Goal: Task Accomplishment & Management: Manage account settings

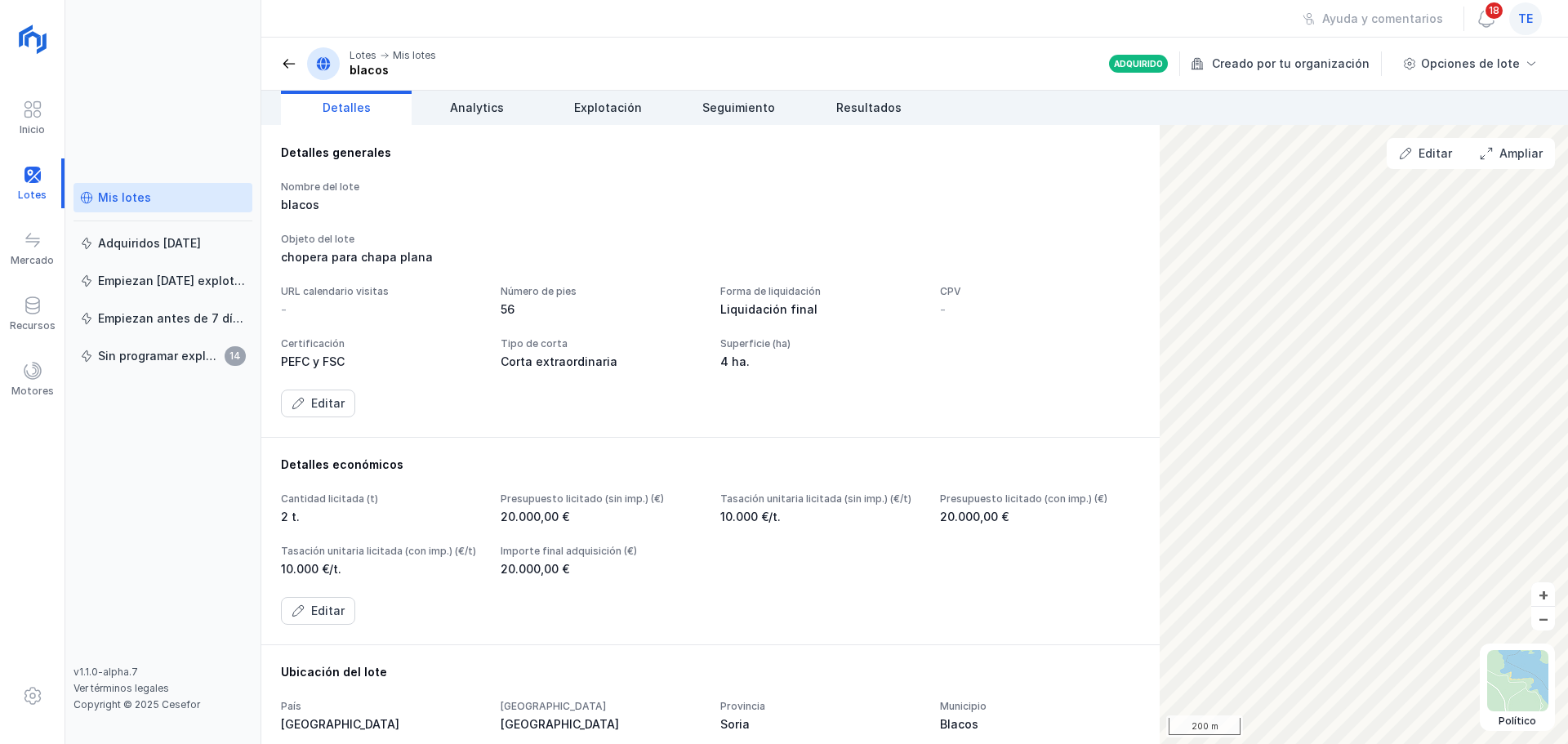
click at [1517, 23] on div "te" at bounding box center [1526, 19] width 32 height 32
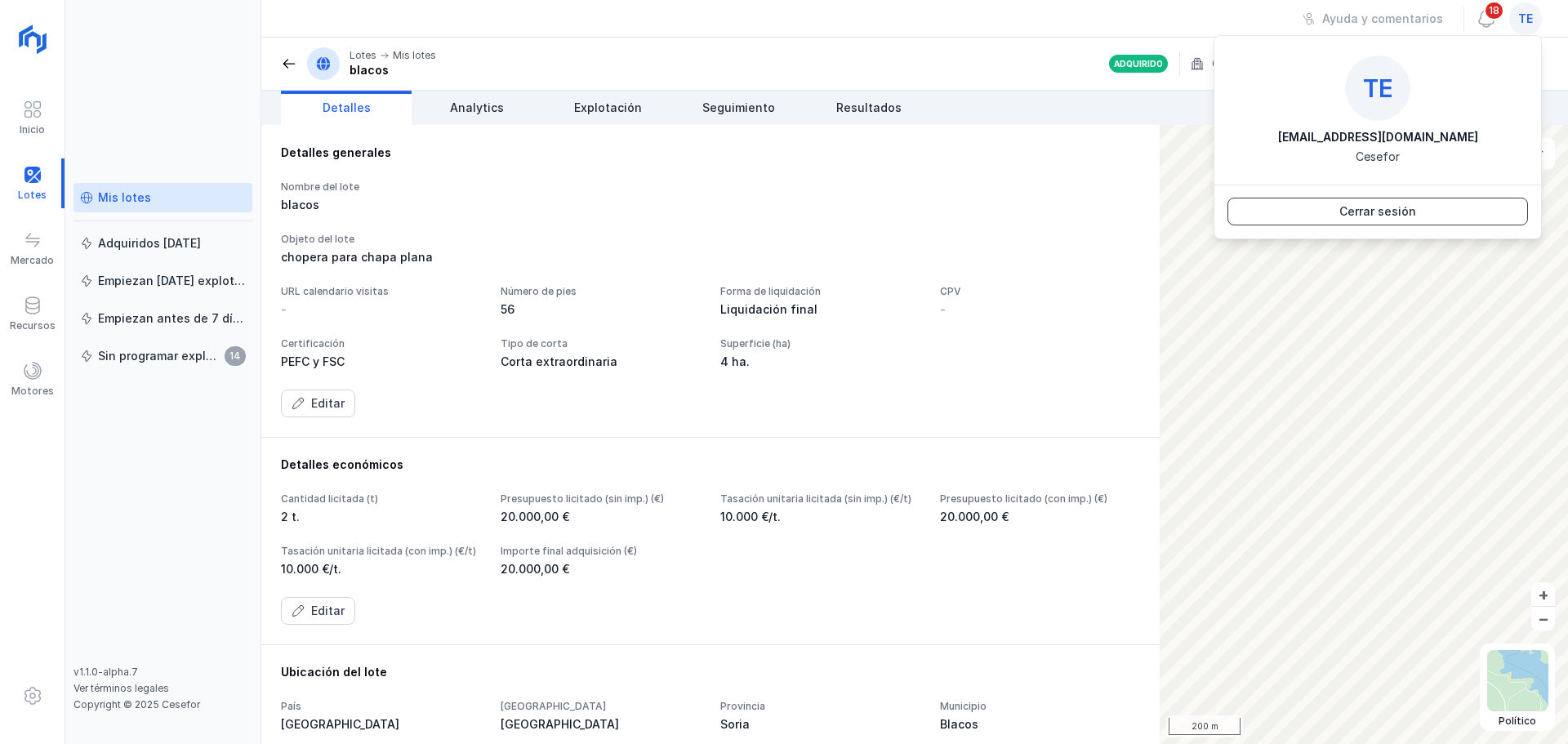
click at [1418, 211] on button "Cerrar sesión" at bounding box center [1378, 211] width 301 height 28
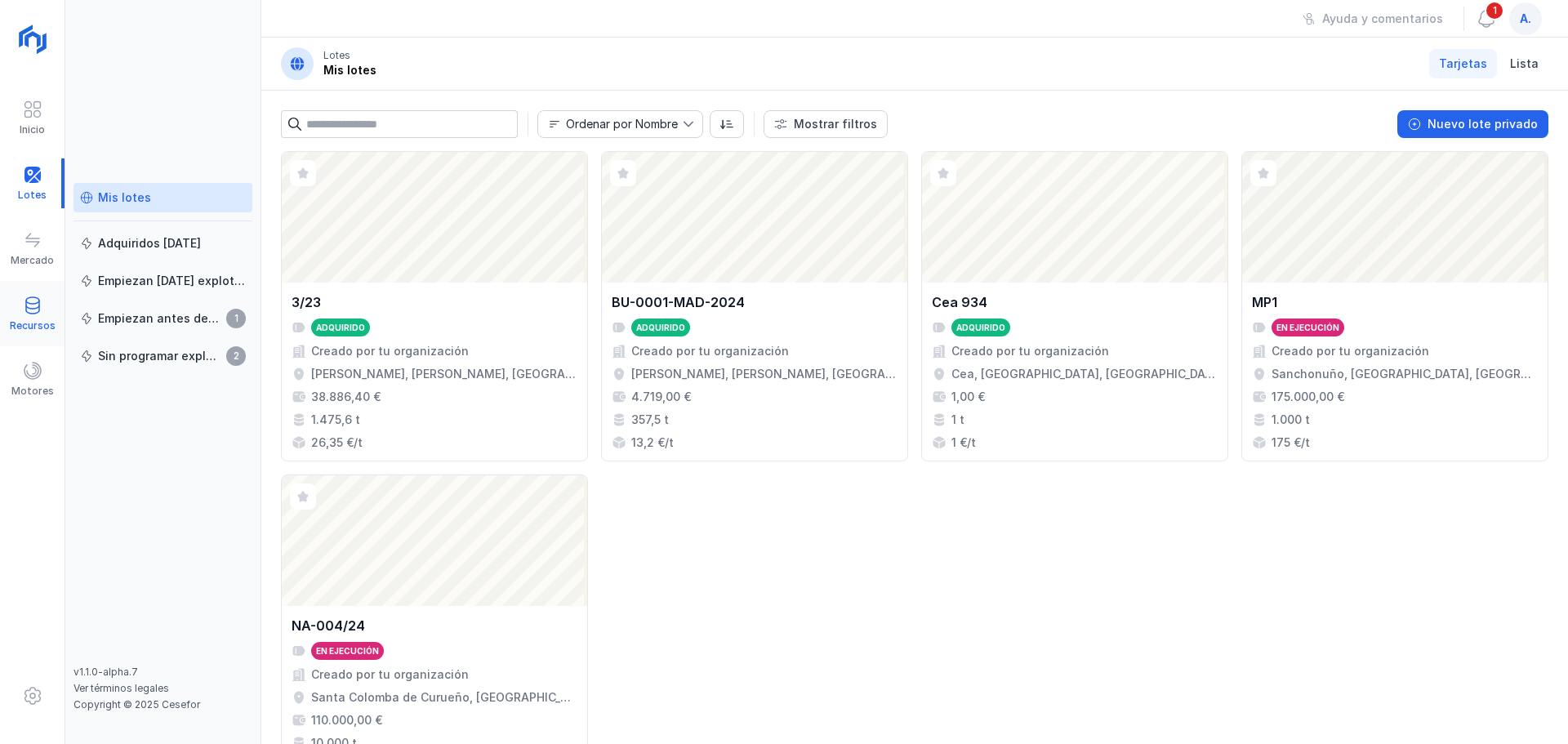
click at [31, 298] on span at bounding box center [32, 305] width 20 height 20
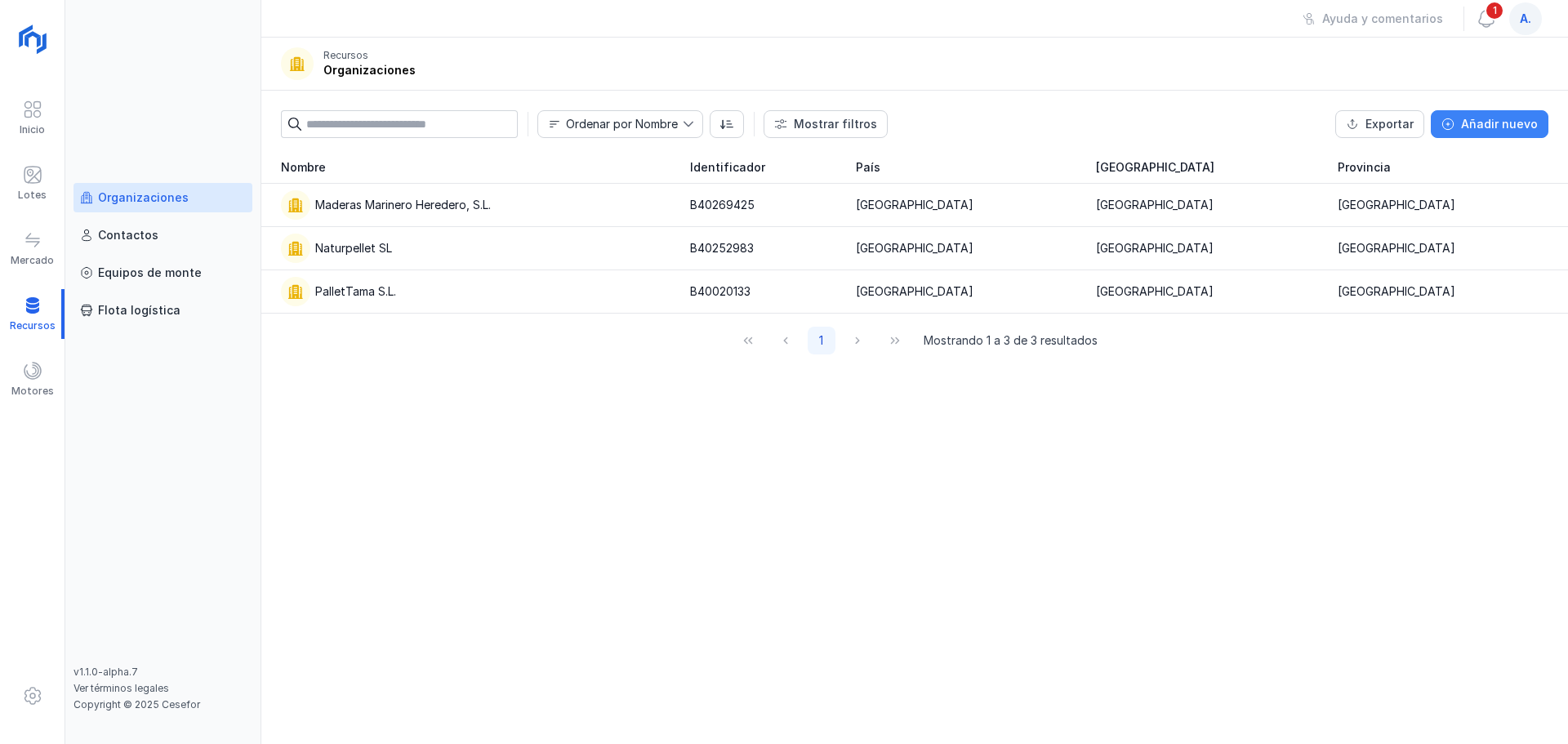
click at [1493, 117] on div "Añadir nuevo" at bounding box center [1499, 124] width 77 height 16
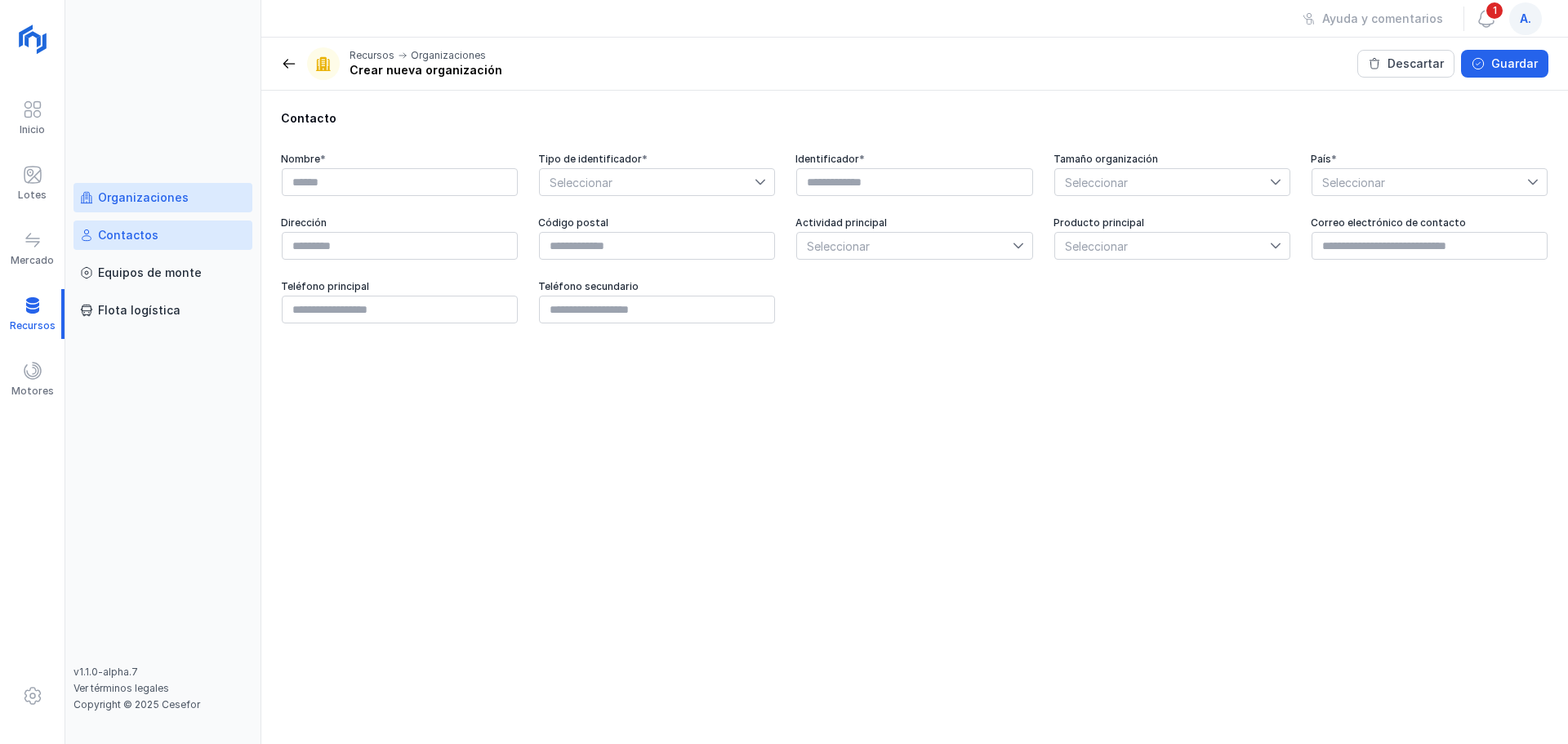
click at [142, 228] on div "Contactos" at bounding box center [128, 235] width 61 height 16
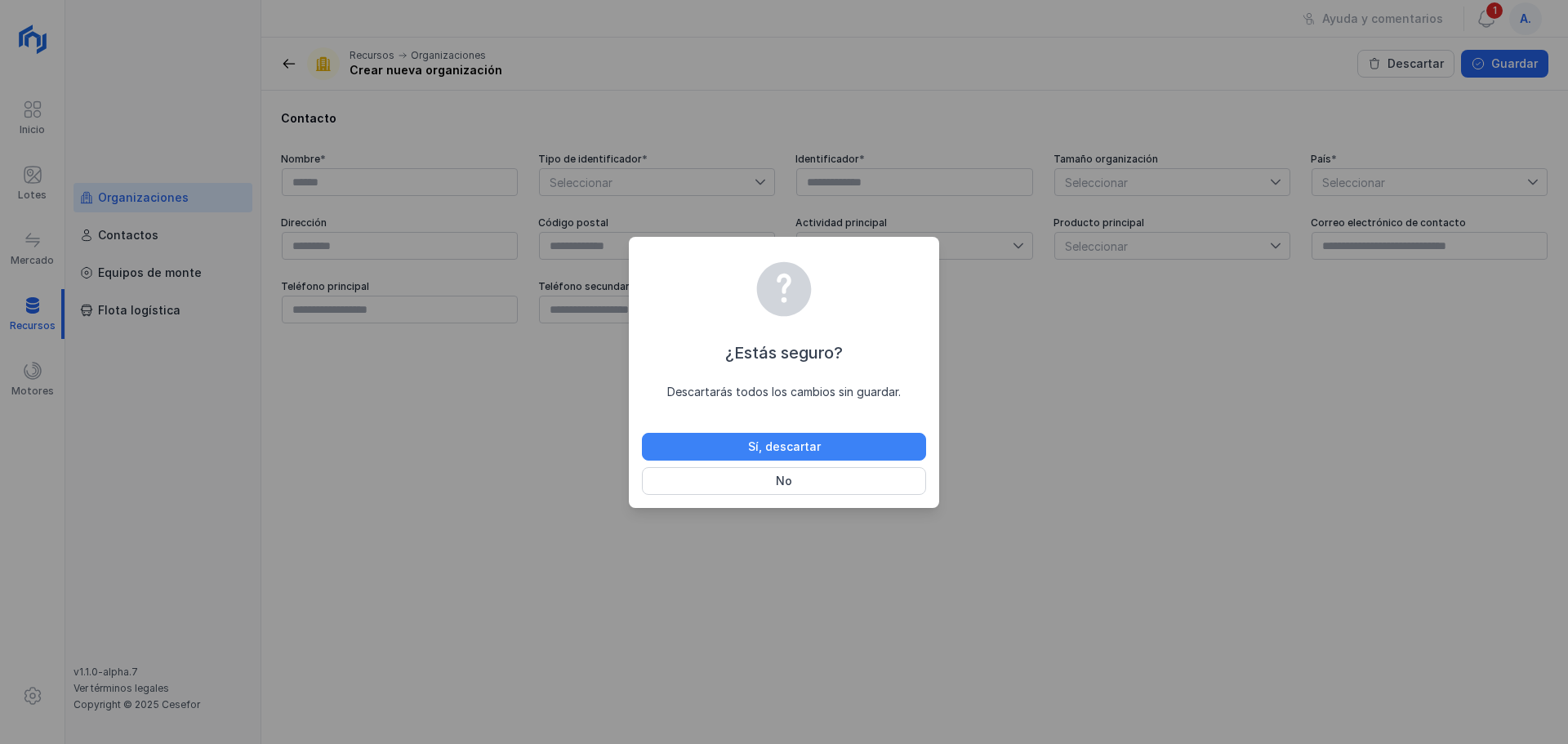
click at [777, 455] on button "Sí, descartar" at bounding box center [784, 446] width 284 height 28
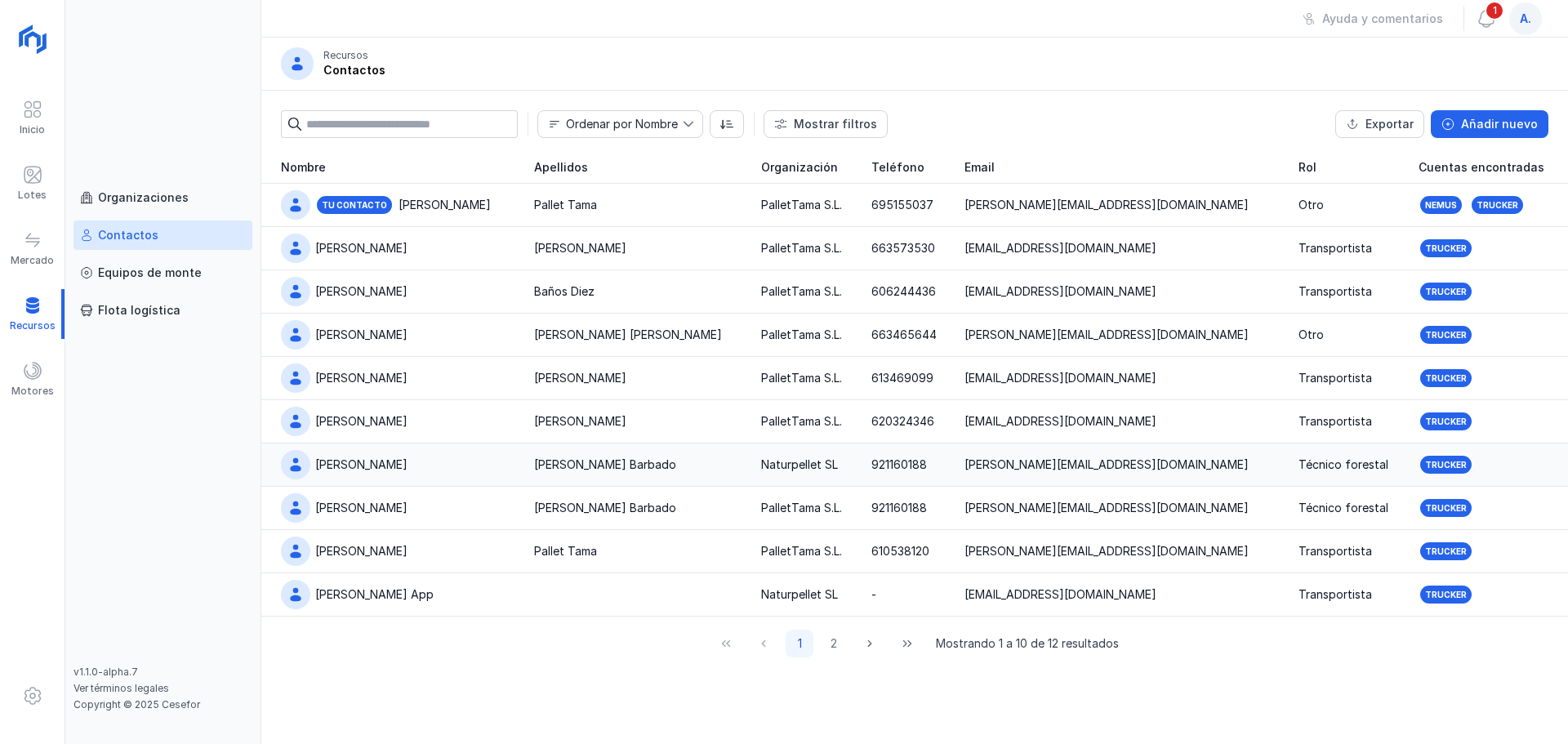
drag, startPoint x: 333, startPoint y: 478, endPoint x: 321, endPoint y: 474, distance: 12.6
click at [321, 474] on div "[PERSON_NAME]" at bounding box center [398, 464] width 234 height 29
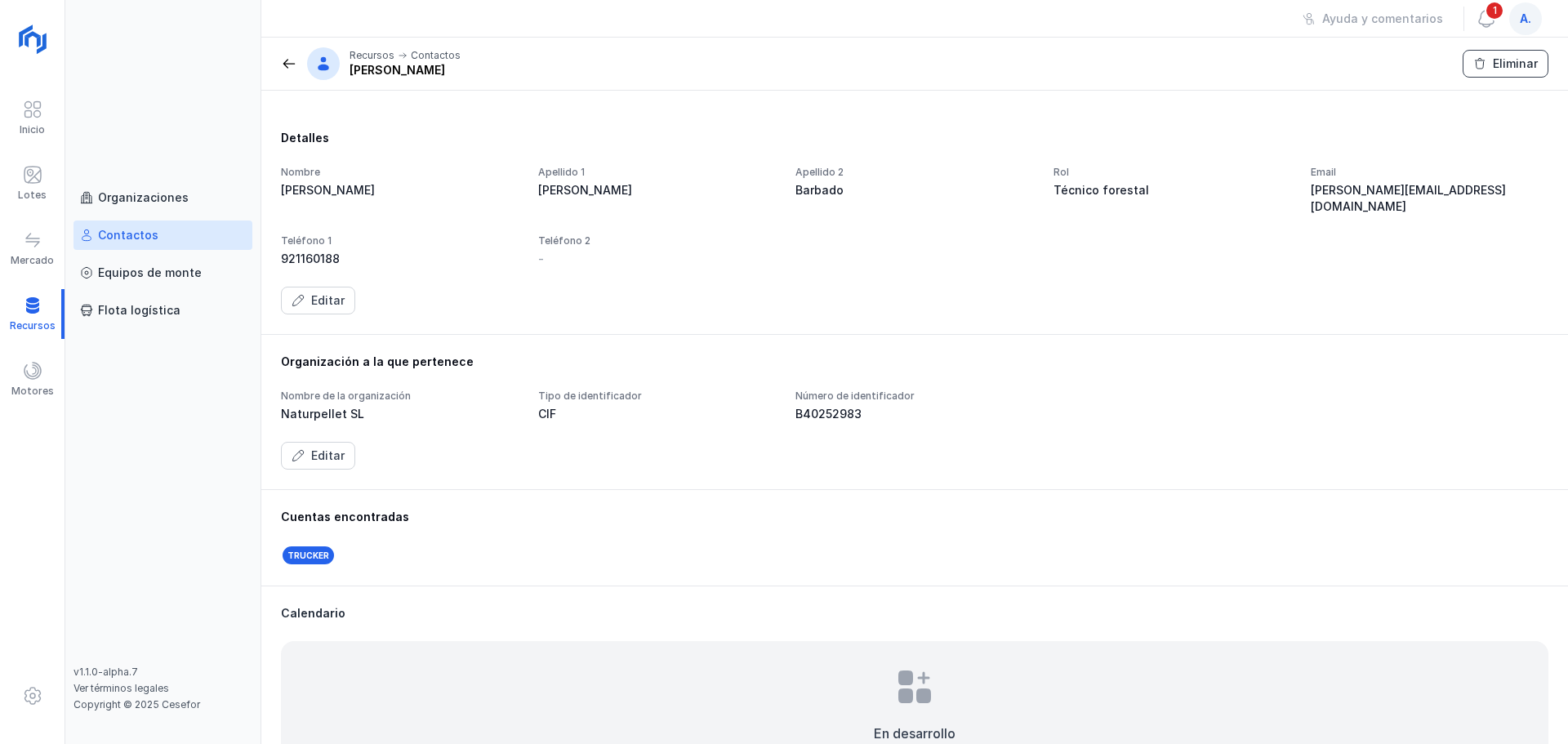
click at [1519, 63] on div "Eliminar" at bounding box center [1515, 63] width 45 height 16
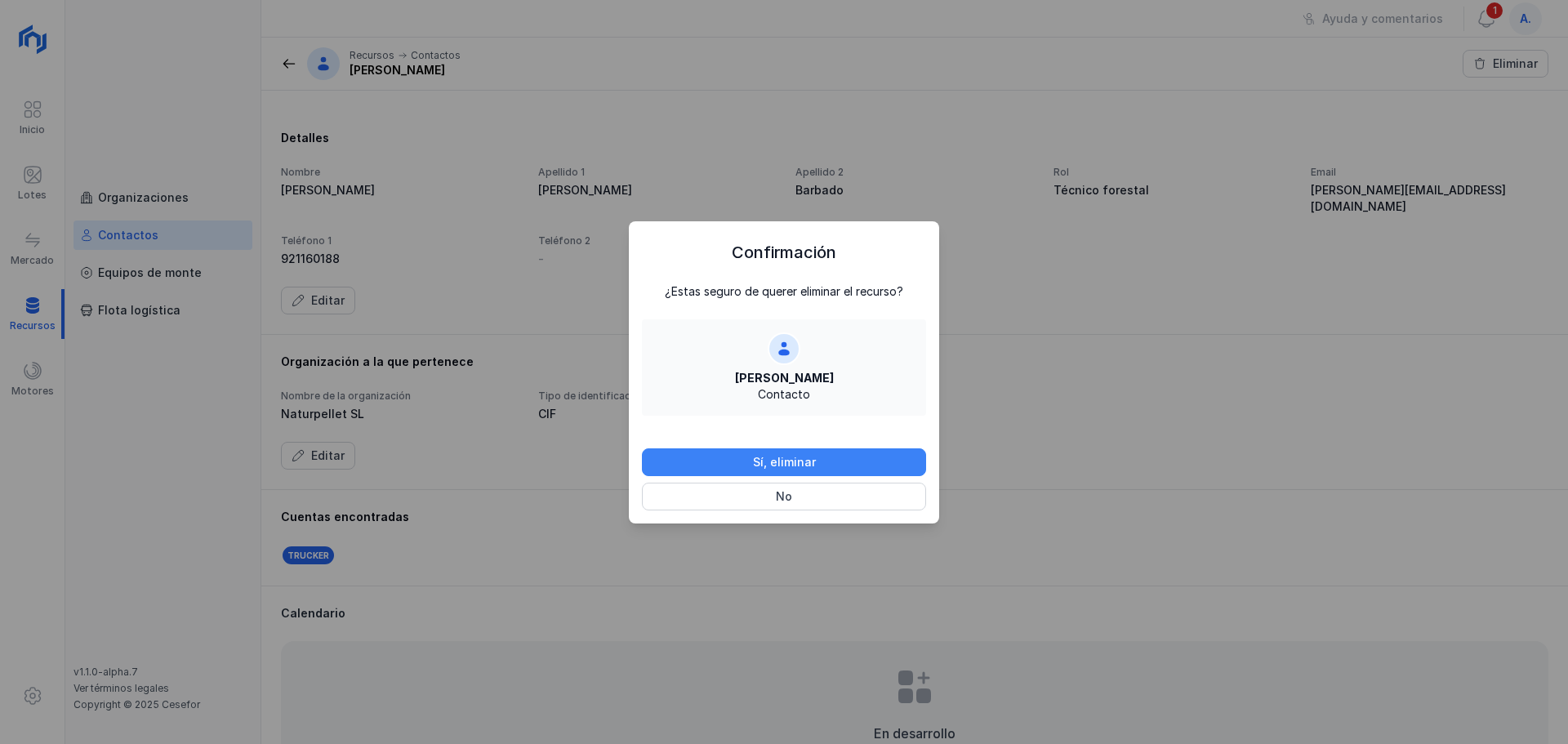
click at [838, 465] on button "Sí, eliminar" at bounding box center [784, 461] width 284 height 28
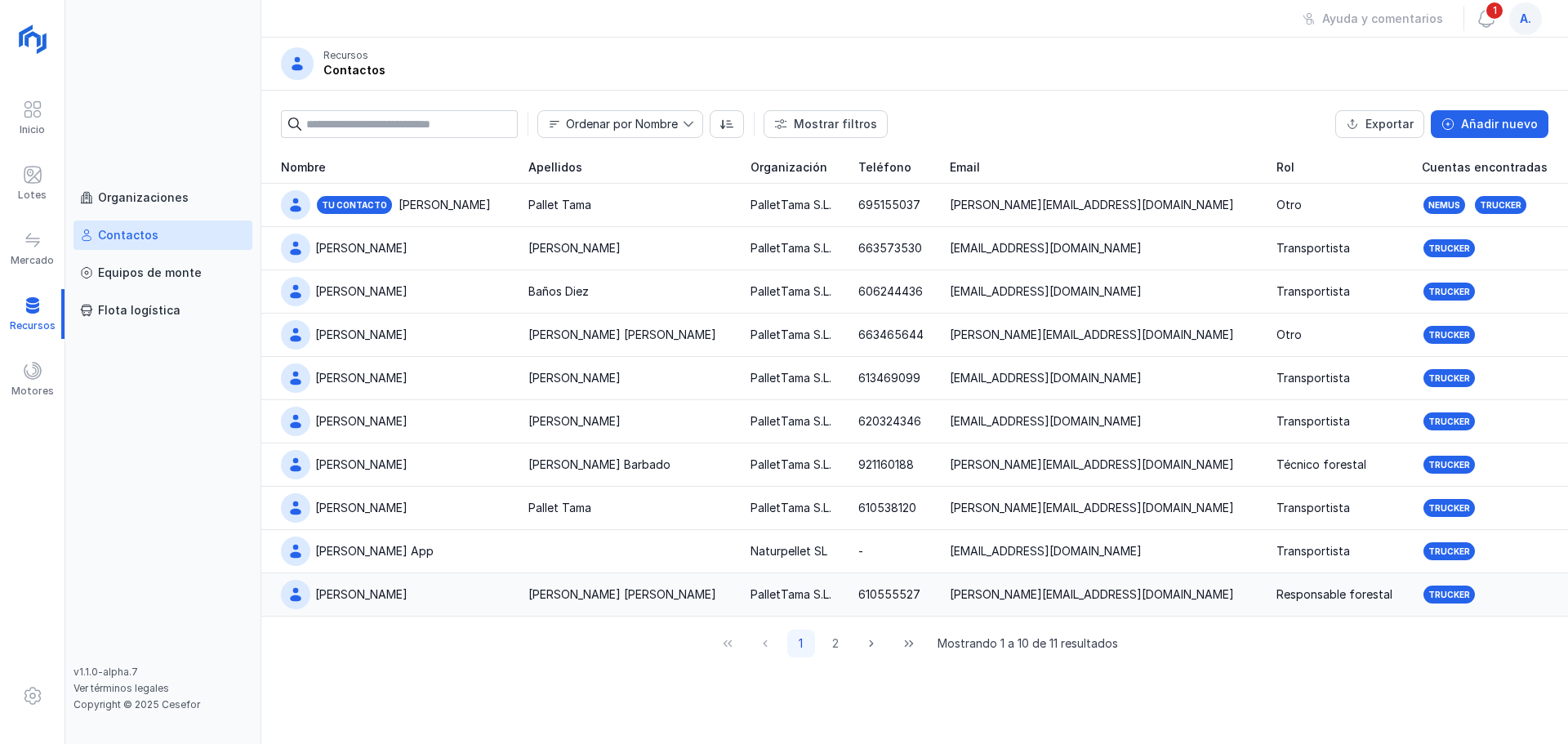
click at [574, 601] on div "[PERSON_NAME] [PERSON_NAME]" at bounding box center [621, 594] width 187 height 16
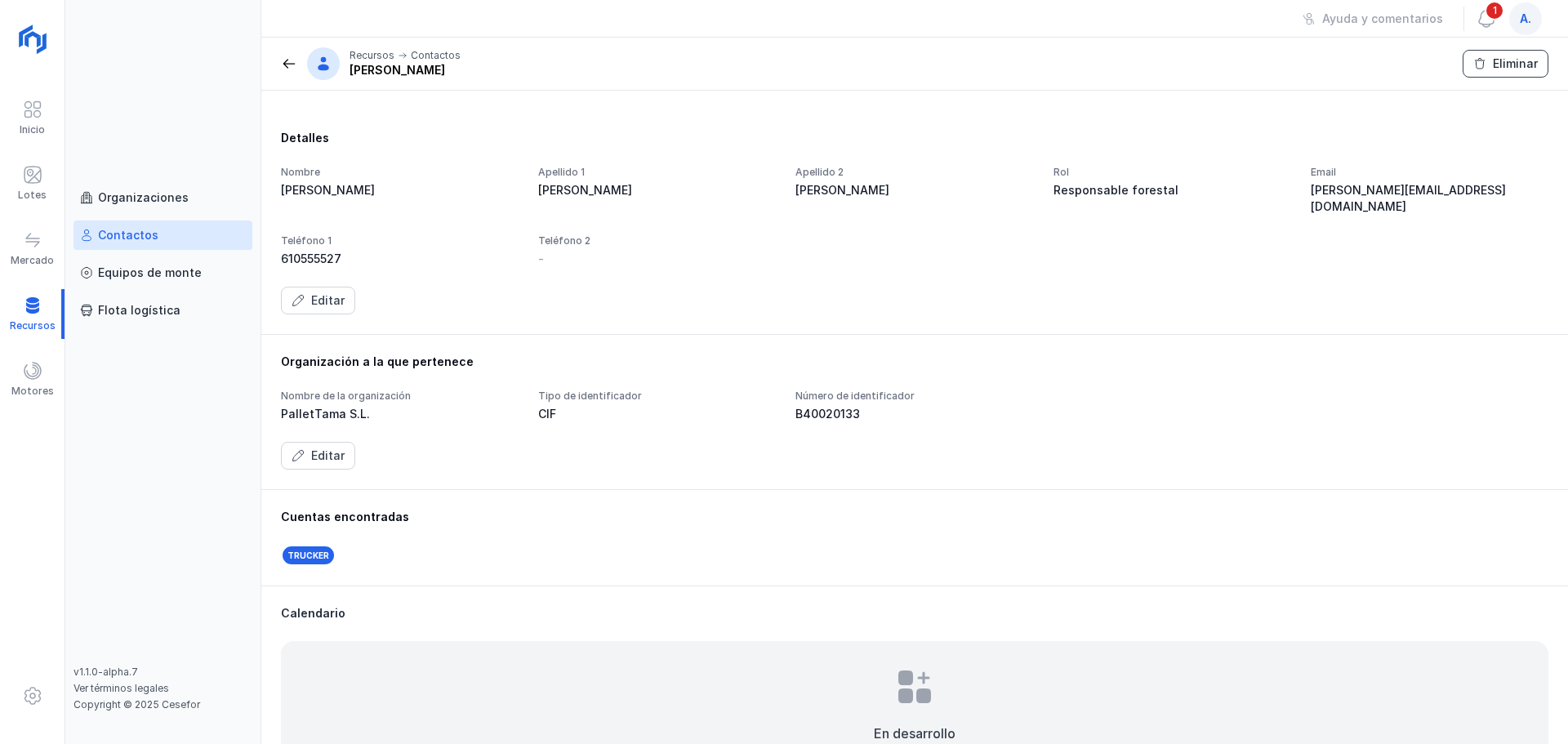
click at [1531, 61] on div "Eliminar" at bounding box center [1515, 63] width 45 height 16
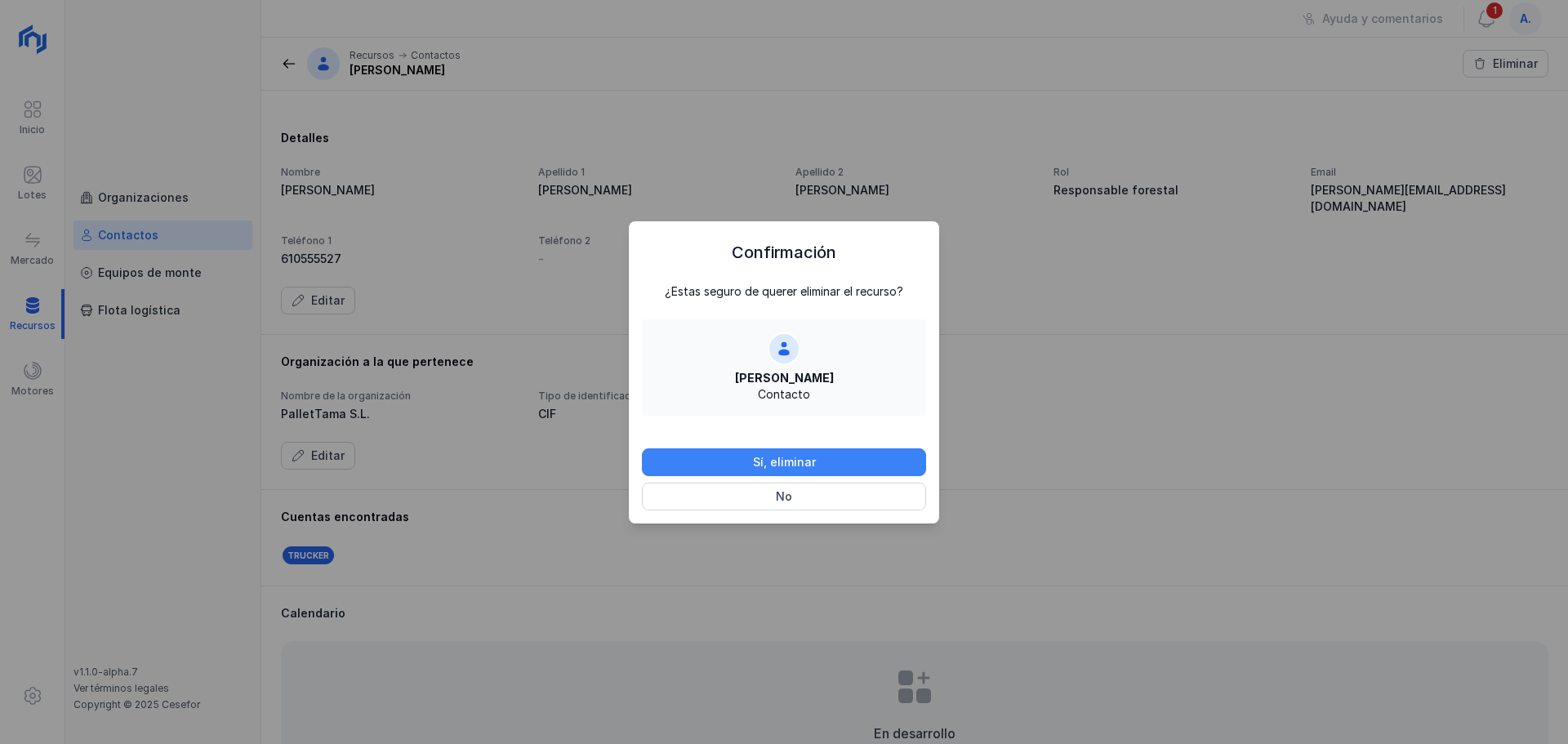
click at [824, 466] on button "Sí, eliminar" at bounding box center [784, 461] width 284 height 28
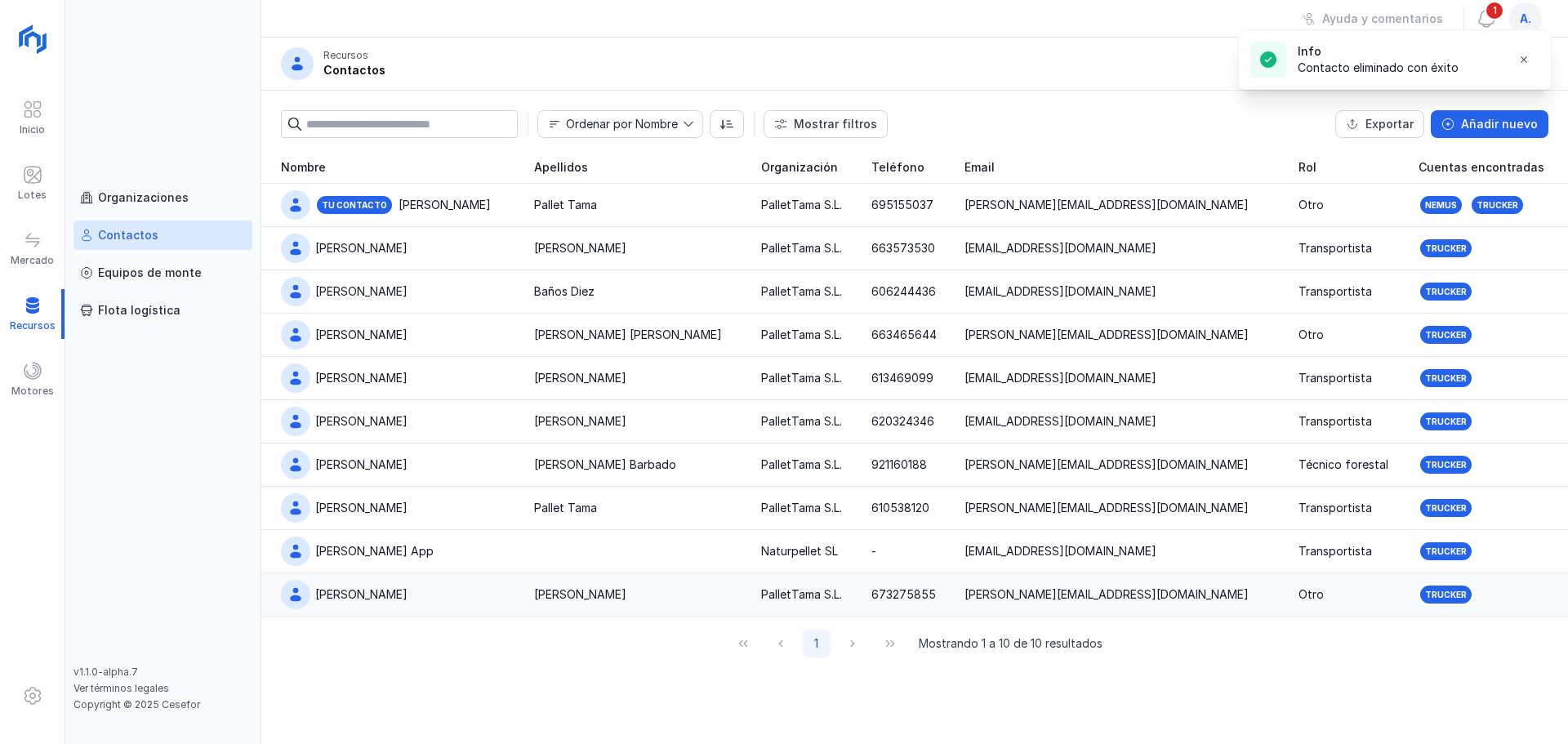
click at [469, 593] on div "[PERSON_NAME]" at bounding box center [398, 595] width 234 height 29
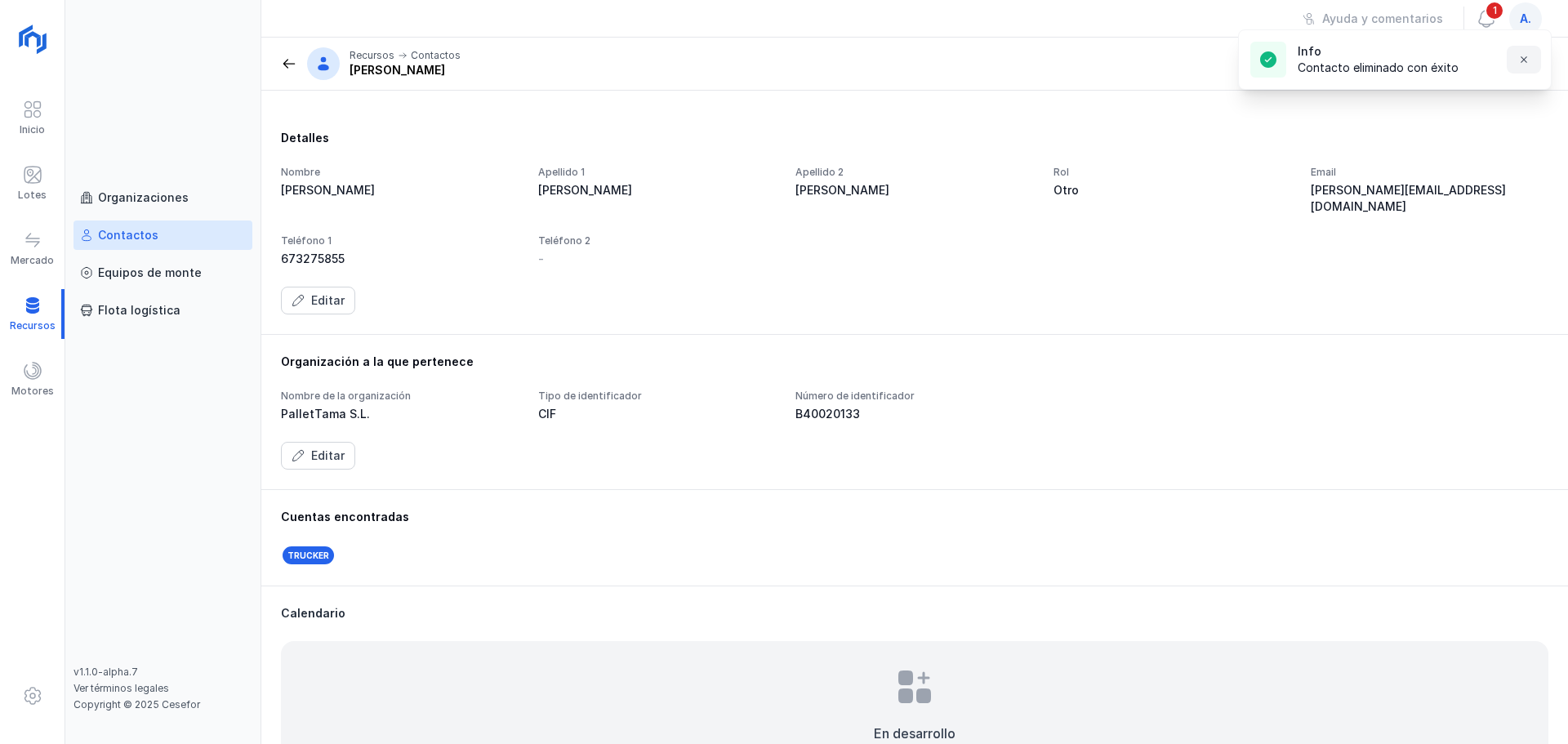
click at [1533, 57] on button "button" at bounding box center [1524, 59] width 34 height 28
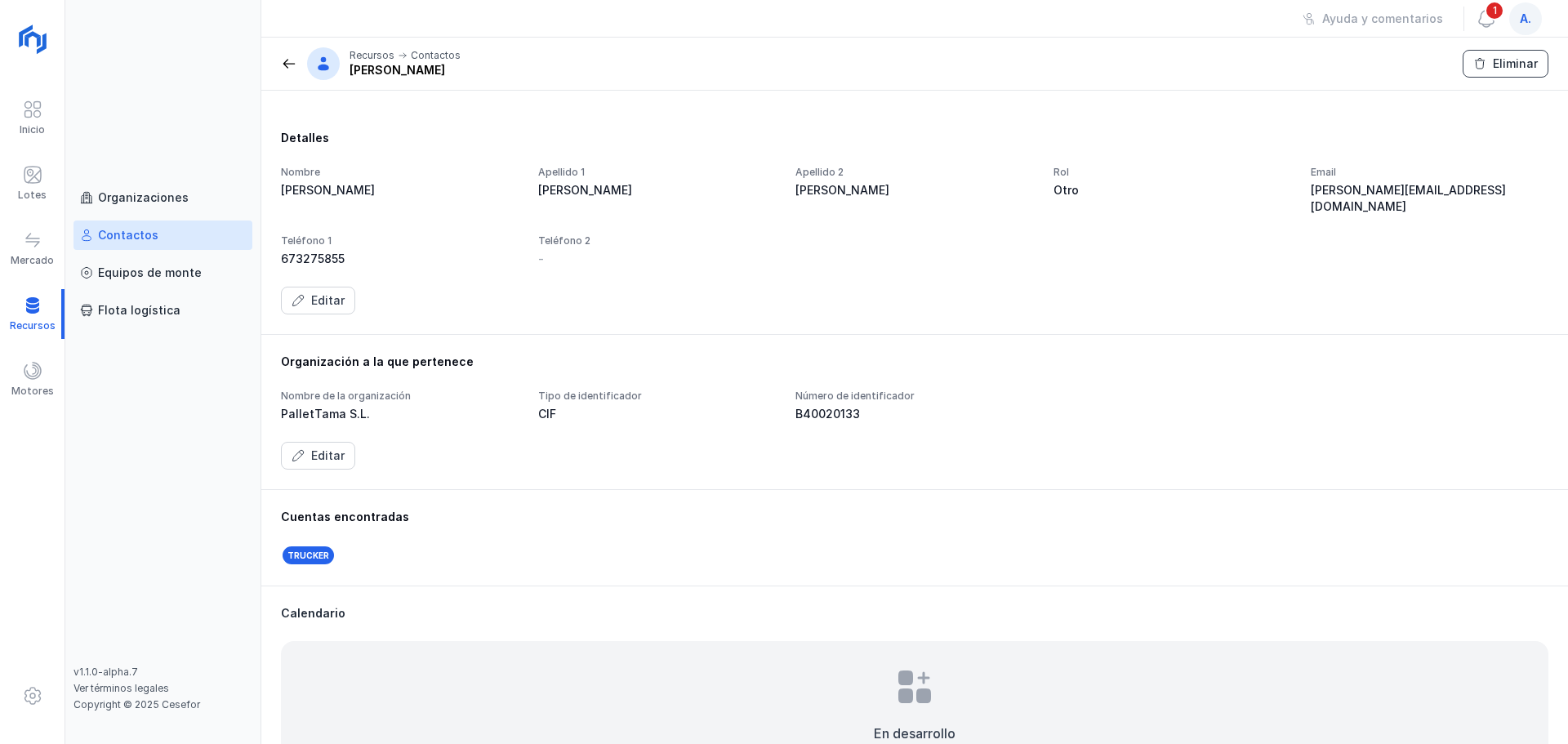
click at [1525, 62] on div "Eliminar" at bounding box center [1515, 63] width 45 height 16
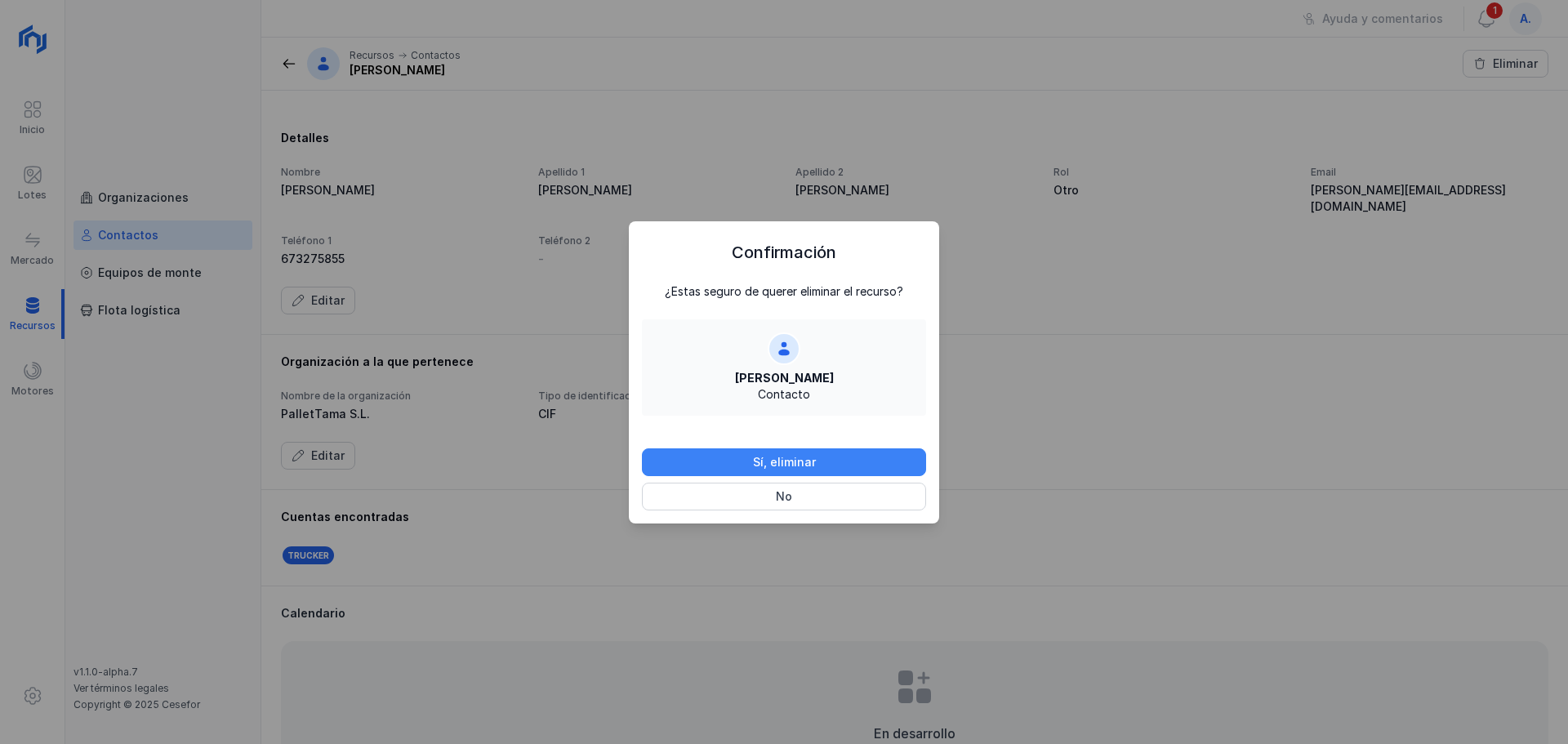
click at [779, 466] on div "Sí, eliminar" at bounding box center [785, 461] width 63 height 16
